Goal: Information Seeking & Learning: Find specific page/section

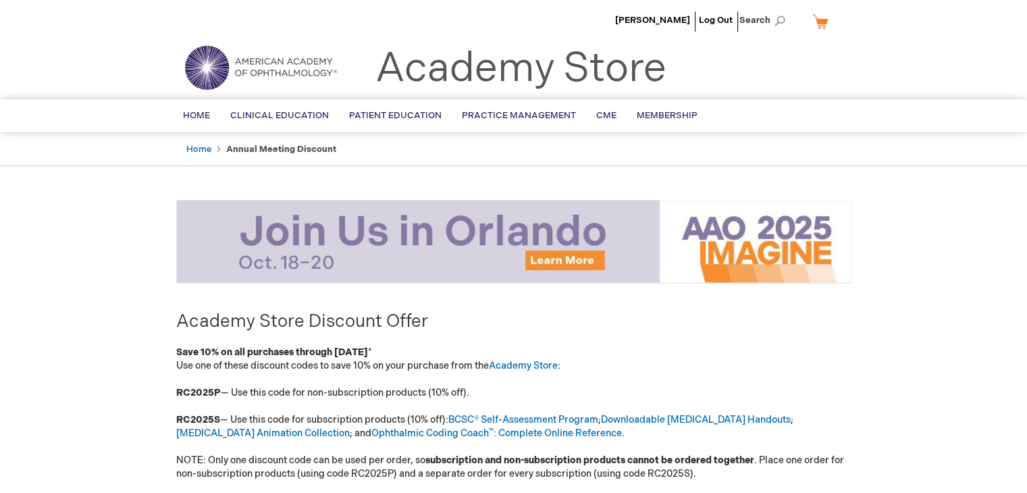
type input "wevans"
click at [237, 62] on img at bounding box center [261, 67] width 162 height 49
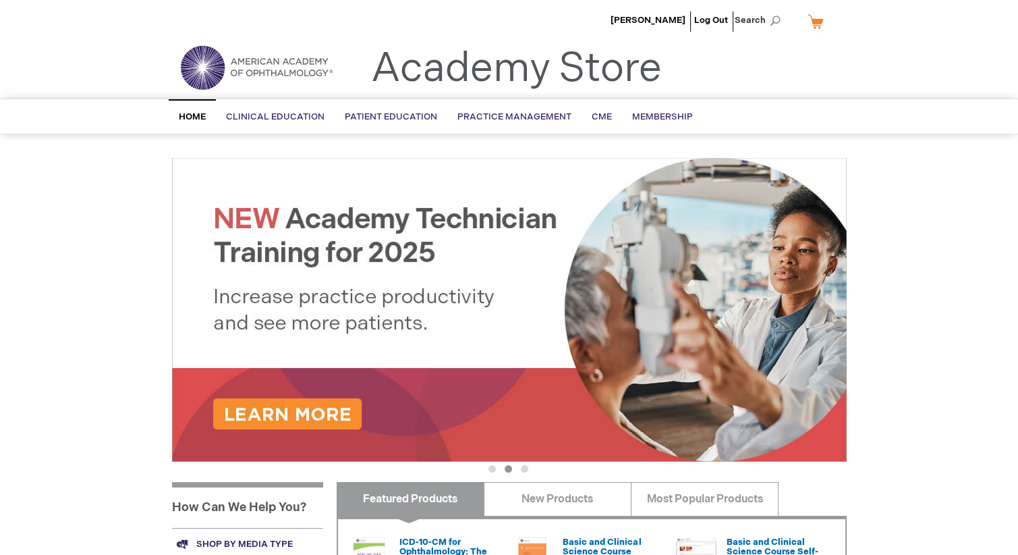
type input "wevans"
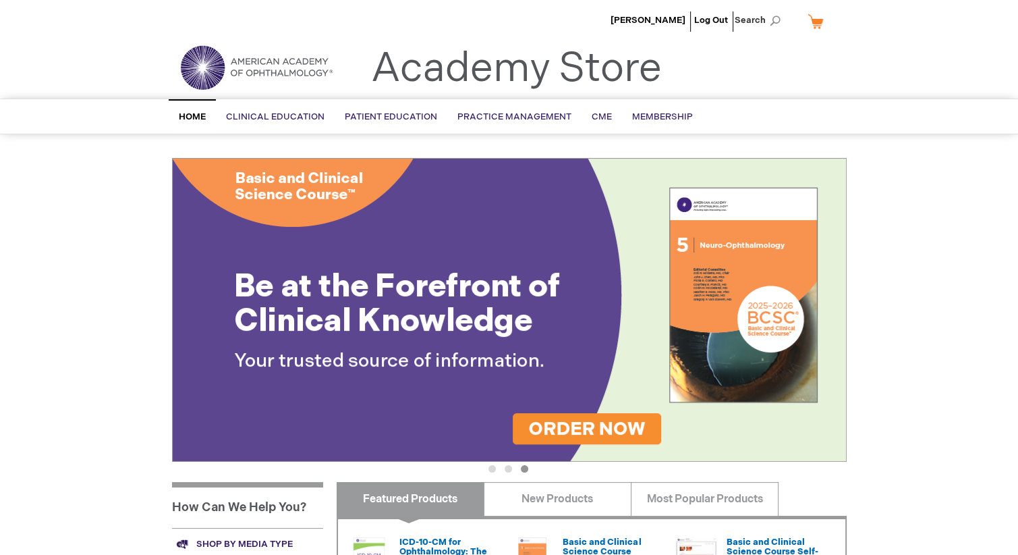
click at [279, 76] on img at bounding box center [256, 67] width 162 height 49
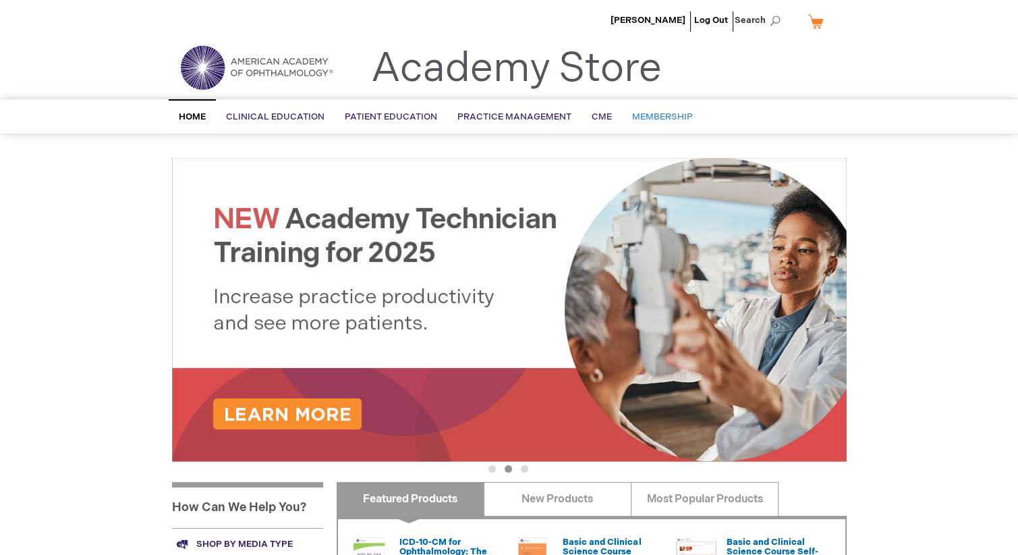
click at [632, 115] on span "Membership" at bounding box center [662, 116] width 61 height 11
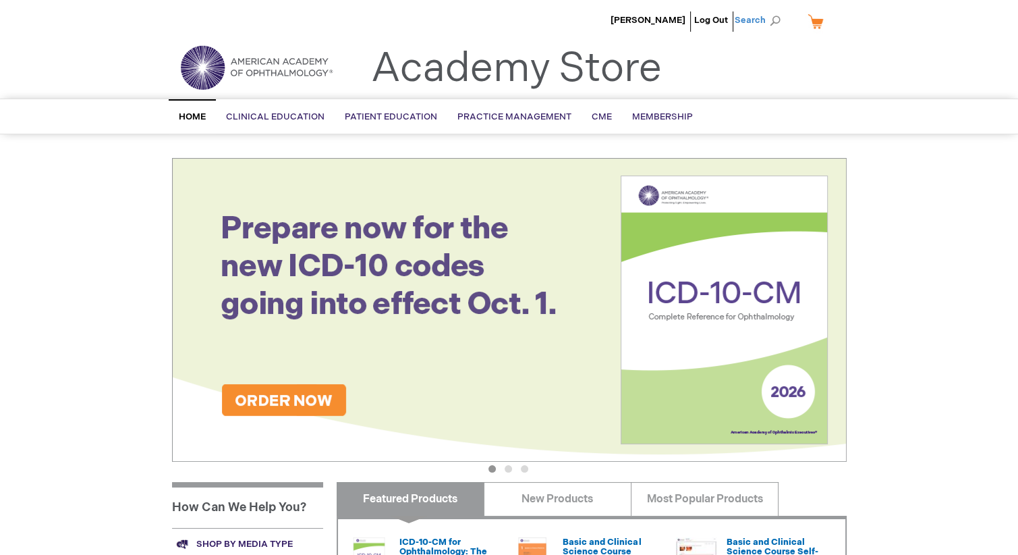
type input "wevans"
click at [752, 22] on span "Search" at bounding box center [760, 20] width 51 height 27
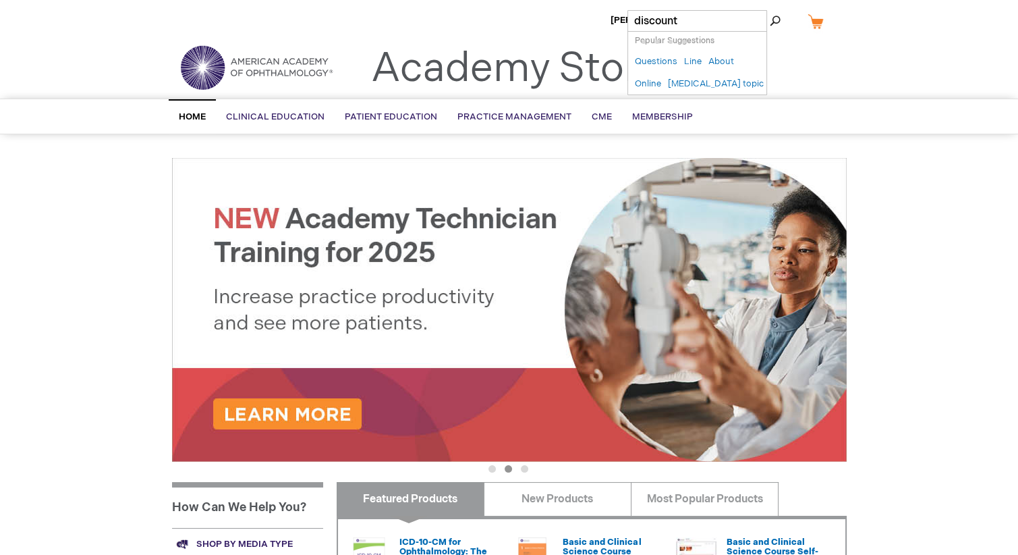
type input "discount"
click at [770, 10] on button "Search" at bounding box center [775, 21] width 11 height 22
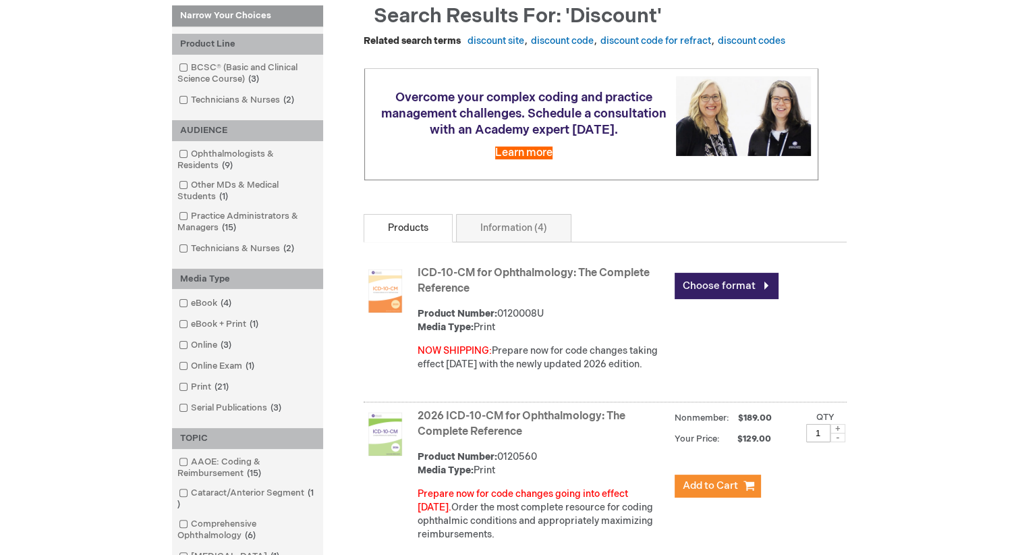
scroll to position [202, 0]
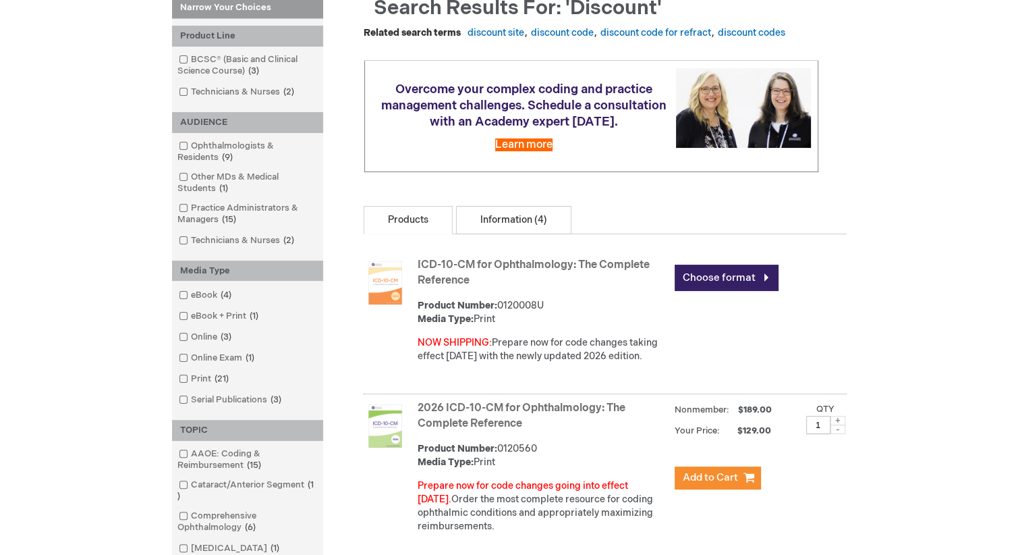
type input "wevans"
click at [488, 223] on link "Information (4)" at bounding box center [513, 220] width 115 height 28
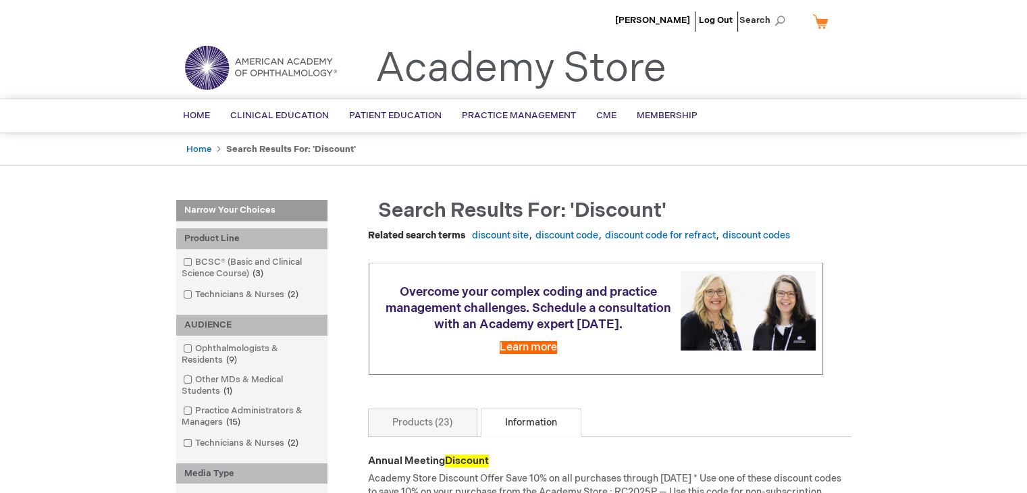
type input "wevans"
click at [268, 61] on img at bounding box center [261, 67] width 162 height 49
